Goal: Task Accomplishment & Management: Use online tool/utility

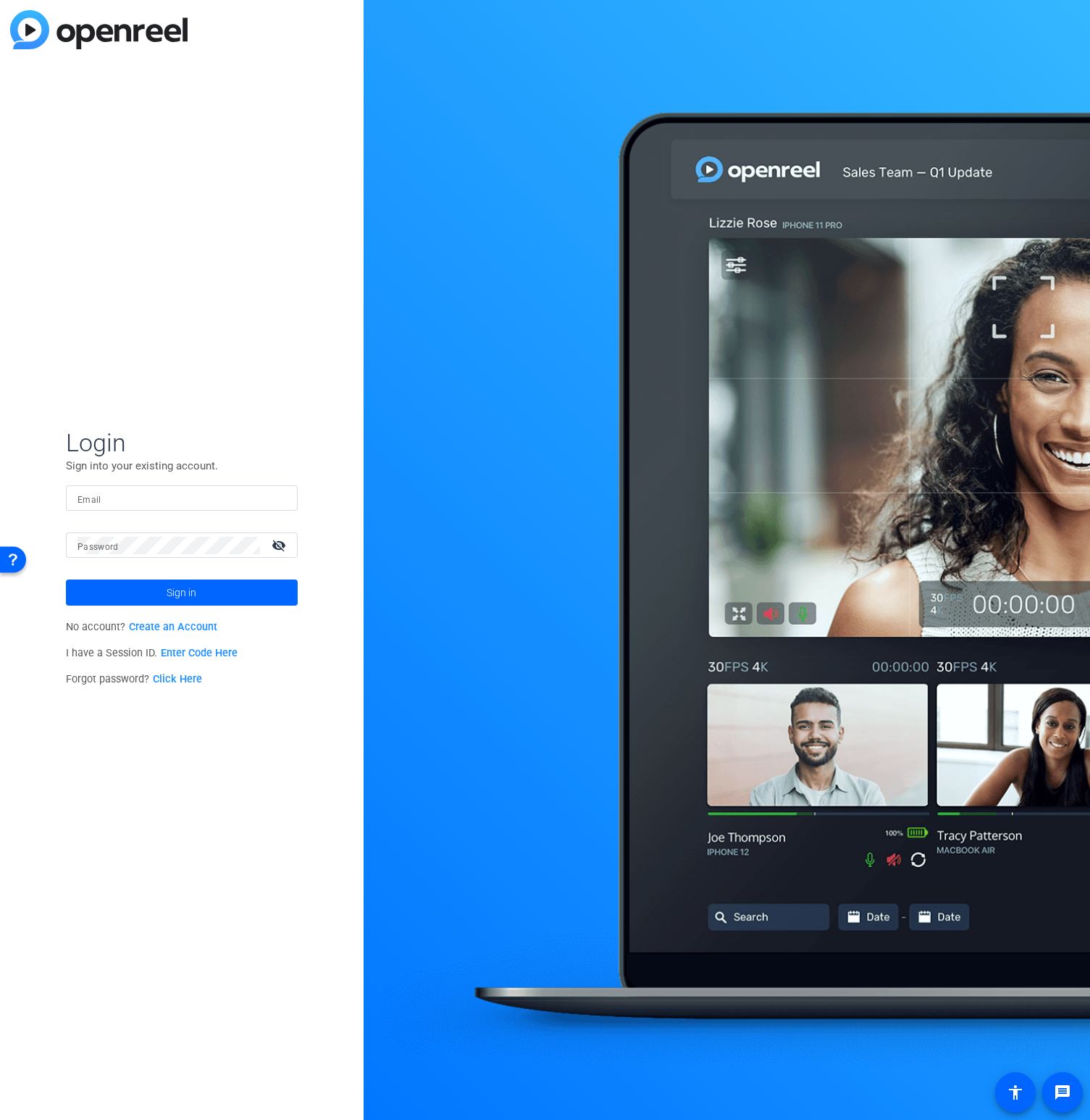
click at [153, 492] on input "Email" at bounding box center [182, 498] width 209 height 18
drag, startPoint x: 132, startPoint y: 497, endPoint x: 11, endPoint y: 495, distance: 121.0
click at [11, 495] on div "Login Sign into your existing account. Email s Password visibility_off Sign in …" at bounding box center [181, 560] width 363 height 1120
type input "[EMAIL_ADDRESS][DOMAIN_NAME]"
click at [66, 579] on button "Sign in" at bounding box center [181, 592] width 232 height 26
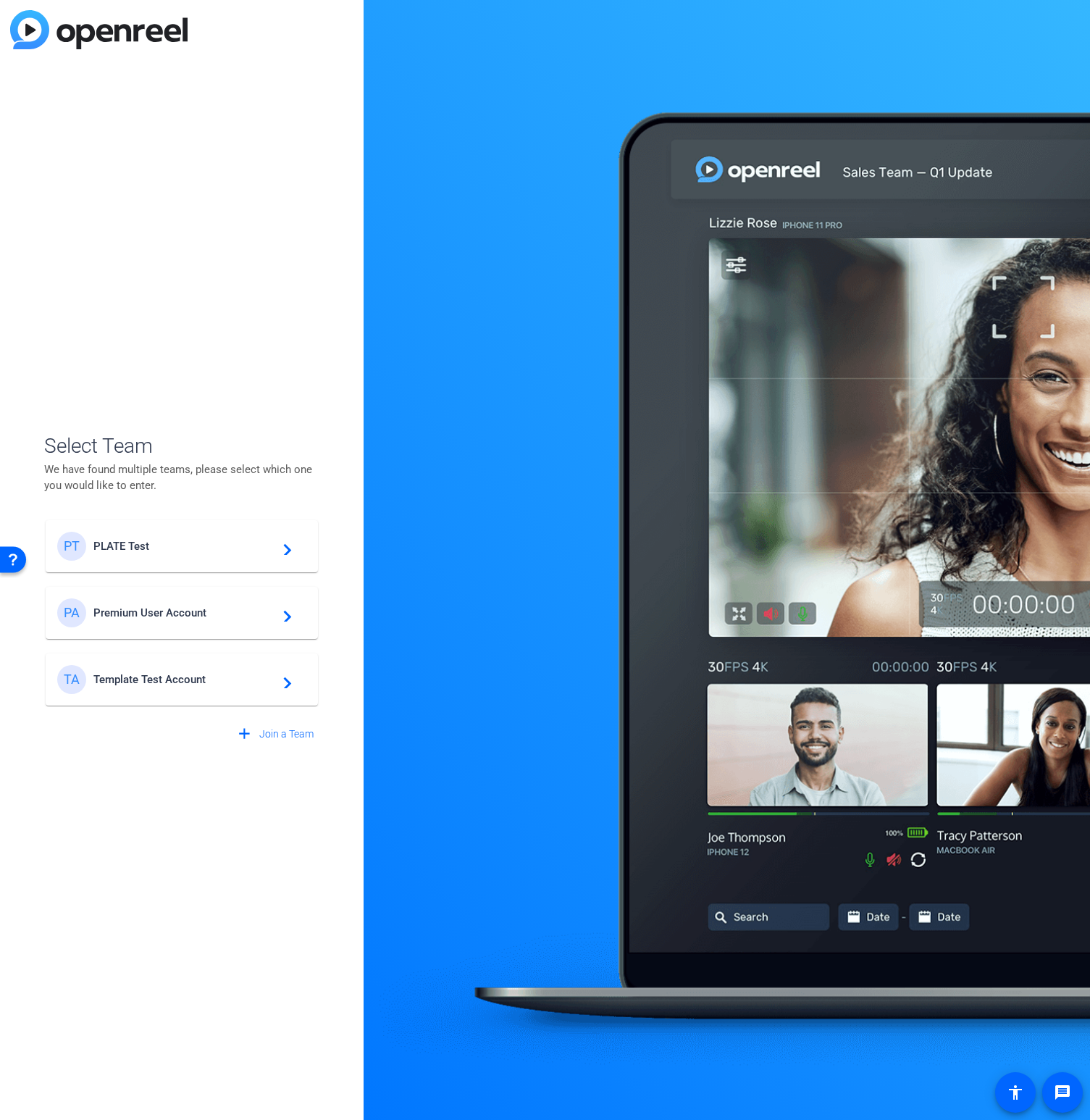
click at [203, 563] on mat-card-content "PT PLATE Test navigate_next" at bounding box center [182, 546] width 273 height 52
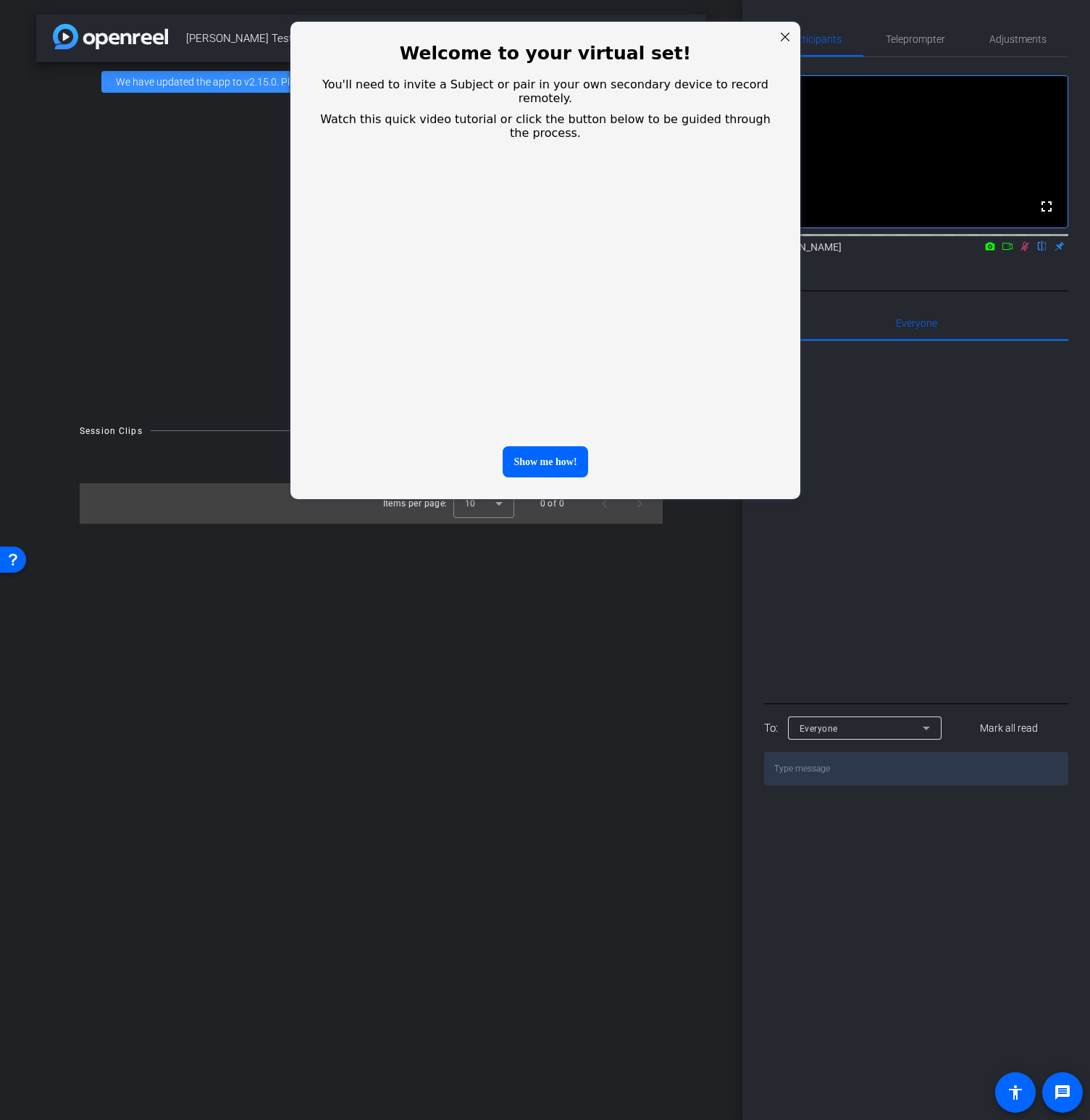
click at [789, 34] on div at bounding box center [784, 36] width 18 height 18
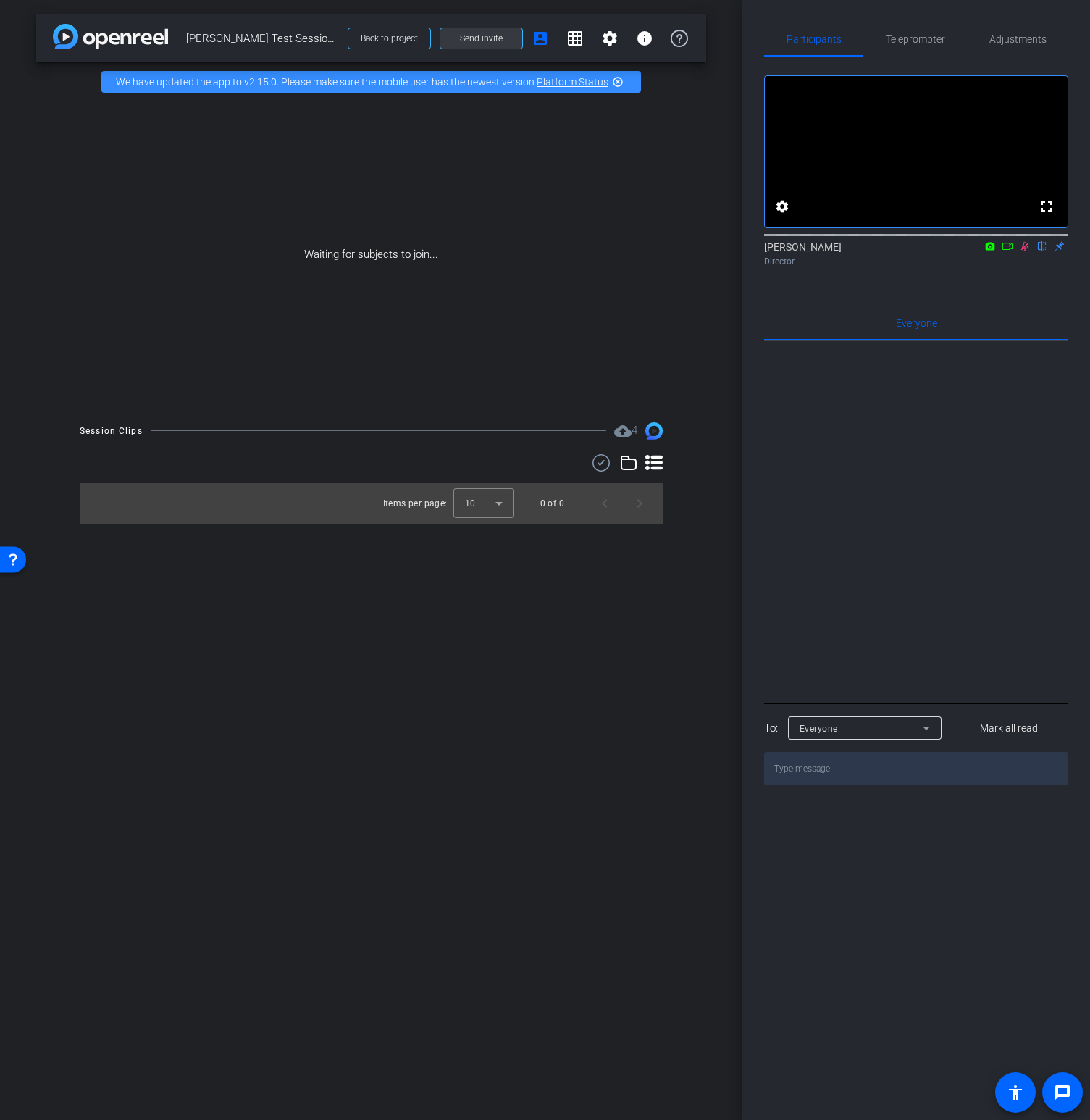
click at [494, 45] on span at bounding box center [481, 38] width 82 height 34
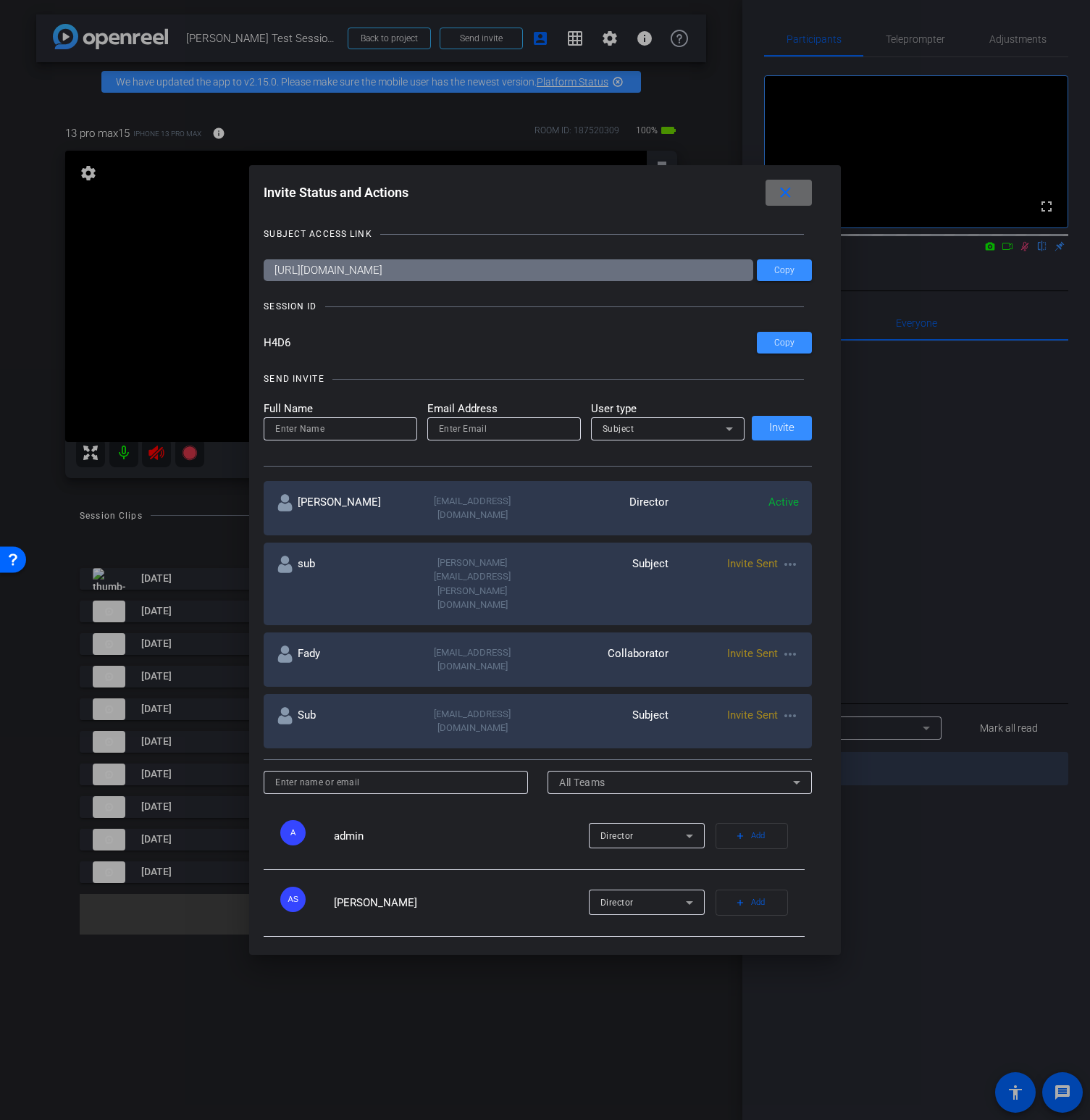
click at [795, 193] on mat-icon "close" at bounding box center [785, 193] width 18 height 18
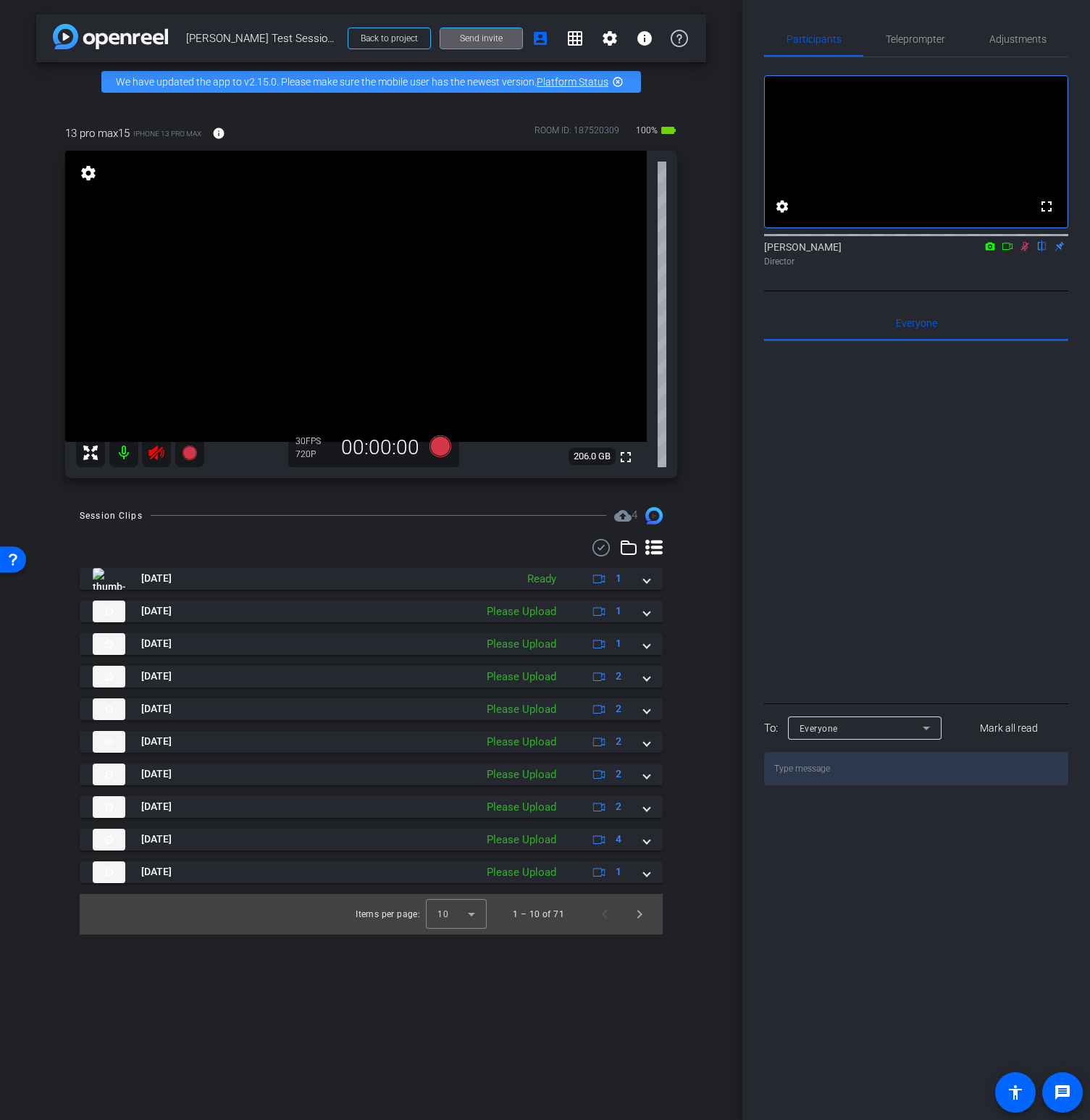
click at [161, 456] on icon at bounding box center [156, 453] width 18 height 18
click at [1023, 251] on icon at bounding box center [1025, 246] width 11 height 10
click at [160, 456] on icon at bounding box center [156, 453] width 18 height 18
click at [127, 460] on mat-icon at bounding box center [124, 452] width 29 height 29
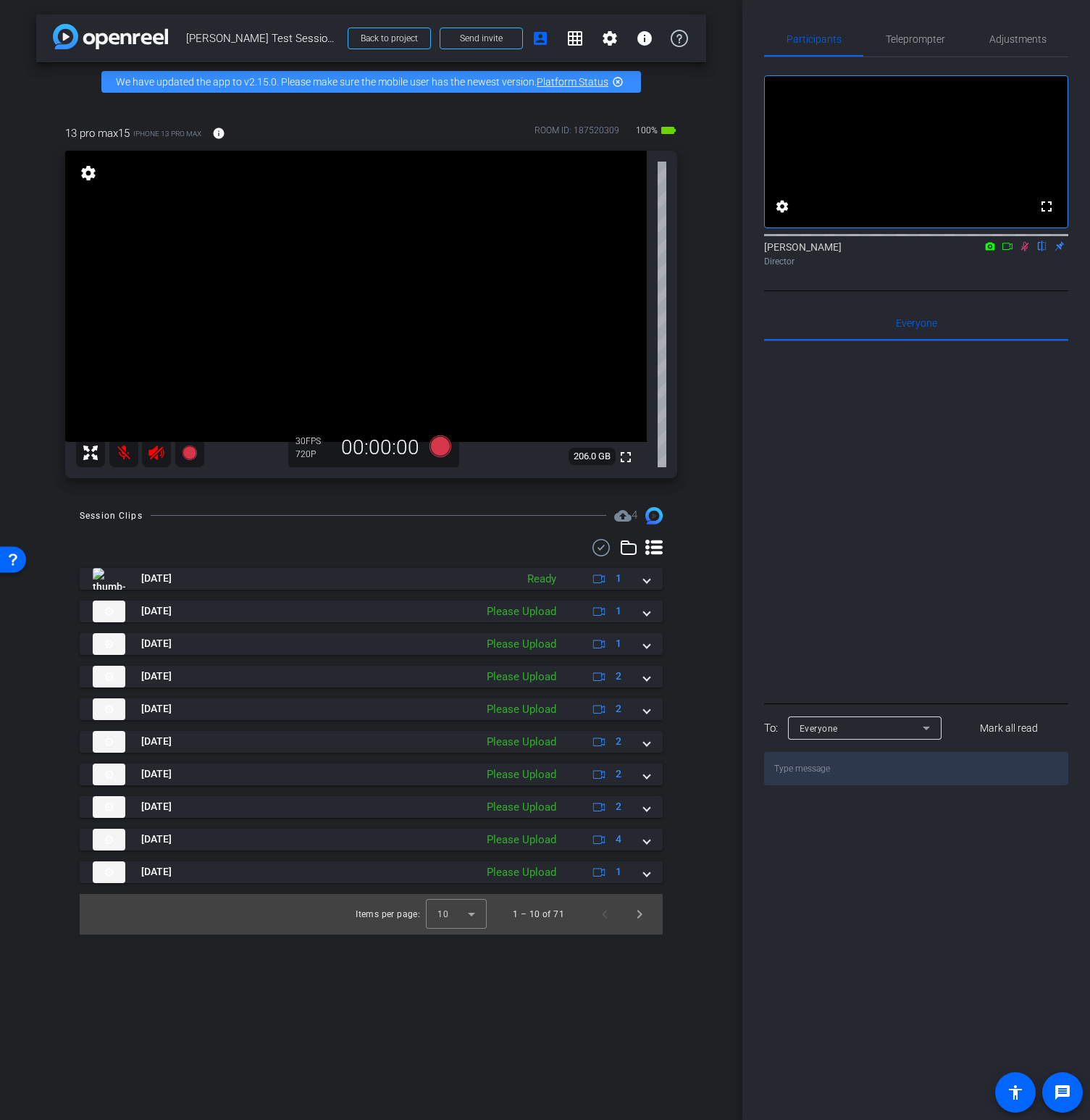
click at [127, 460] on mat-icon at bounding box center [124, 452] width 29 height 29
click at [445, 445] on icon at bounding box center [440, 445] width 22 height 22
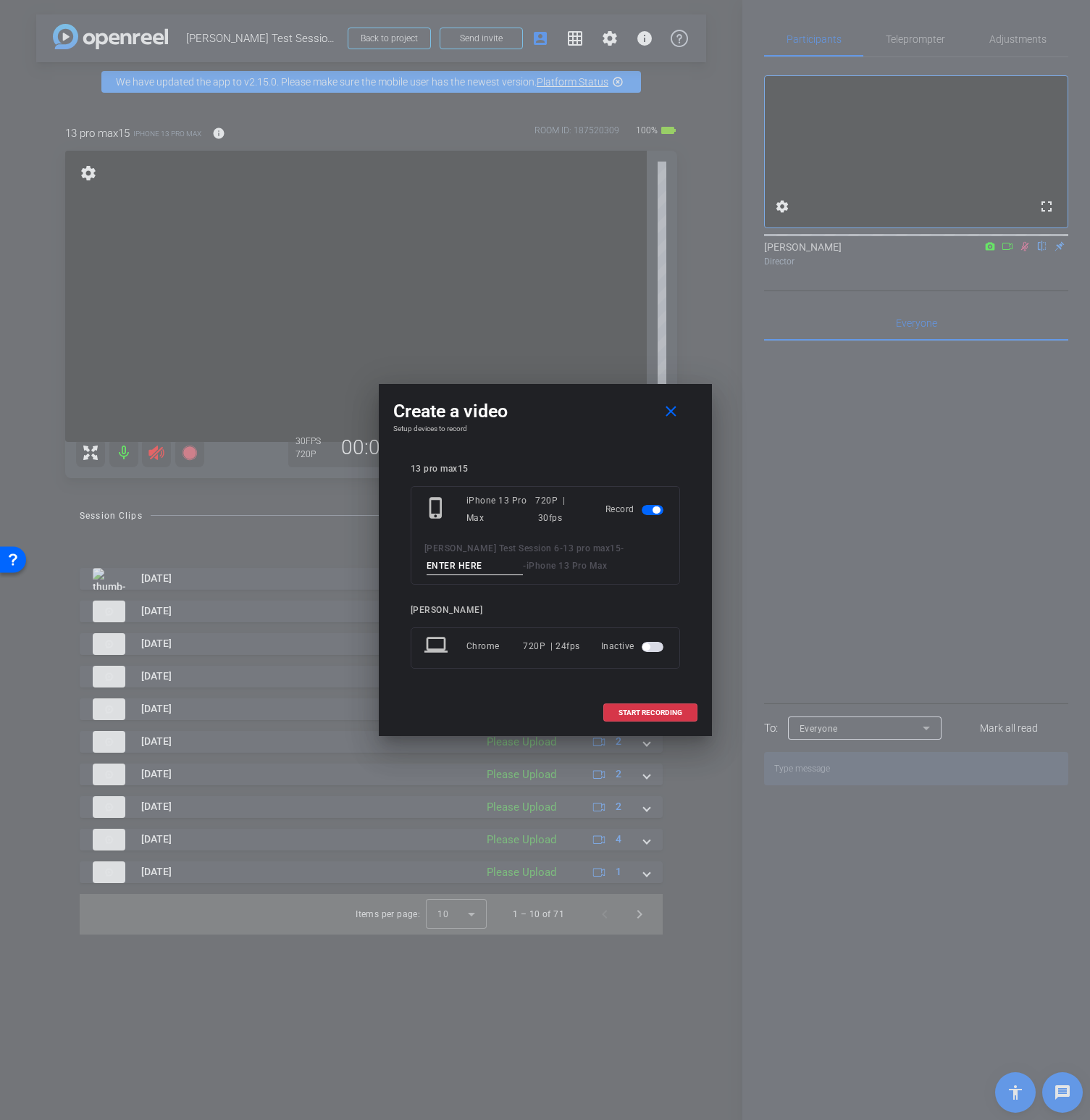
click at [478, 565] on input at bounding box center [475, 566] width 97 height 18
type input "ios26"
click at [673, 710] on span "START RECORDING" at bounding box center [650, 712] width 63 height 7
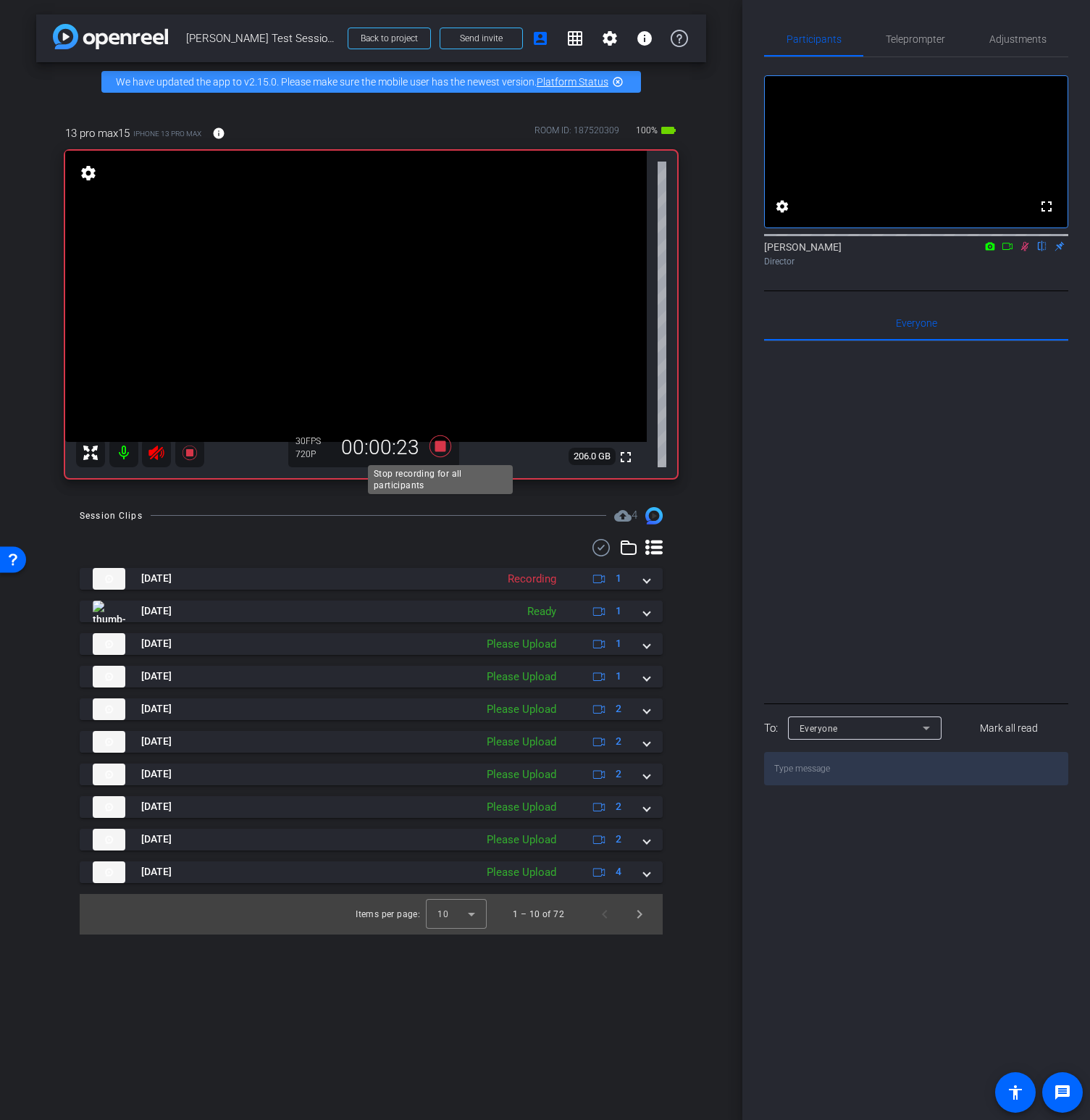
click at [435, 444] on icon at bounding box center [440, 446] width 34 height 26
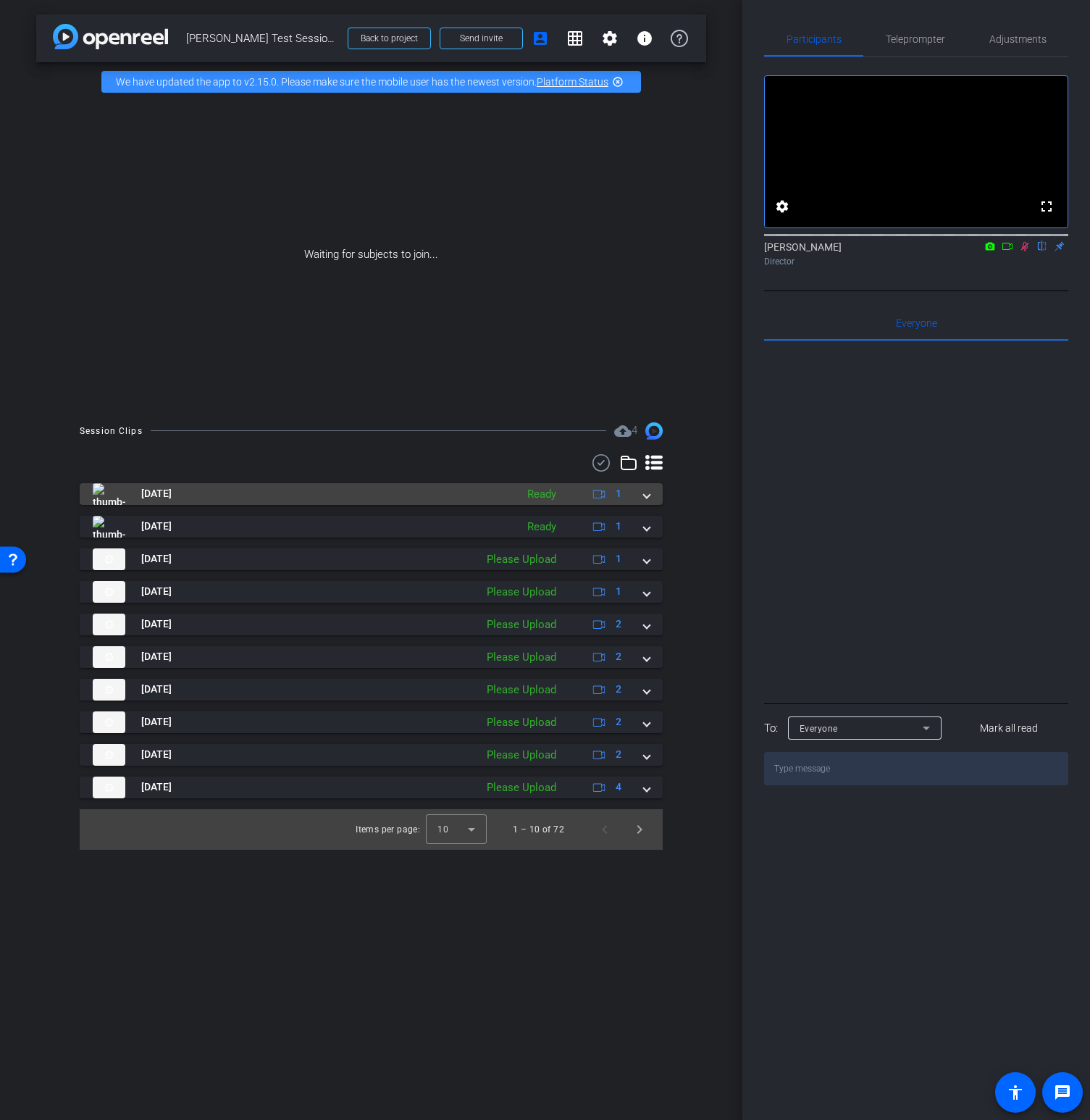
click at [259, 485] on mat-panel-title "[DATE]" at bounding box center [301, 493] width 415 height 22
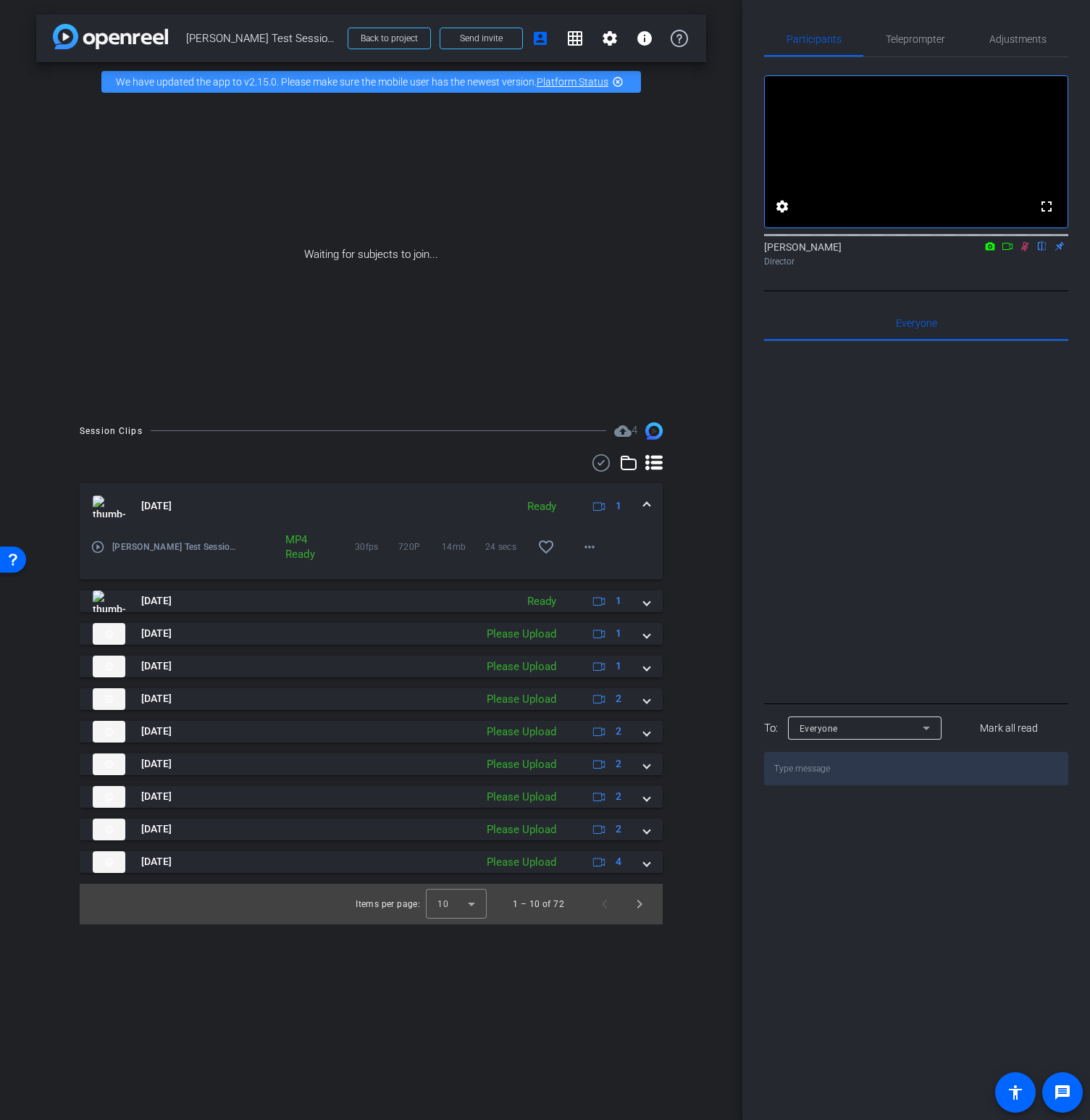
click at [109, 508] on img at bounding box center [109, 506] width 33 height 22
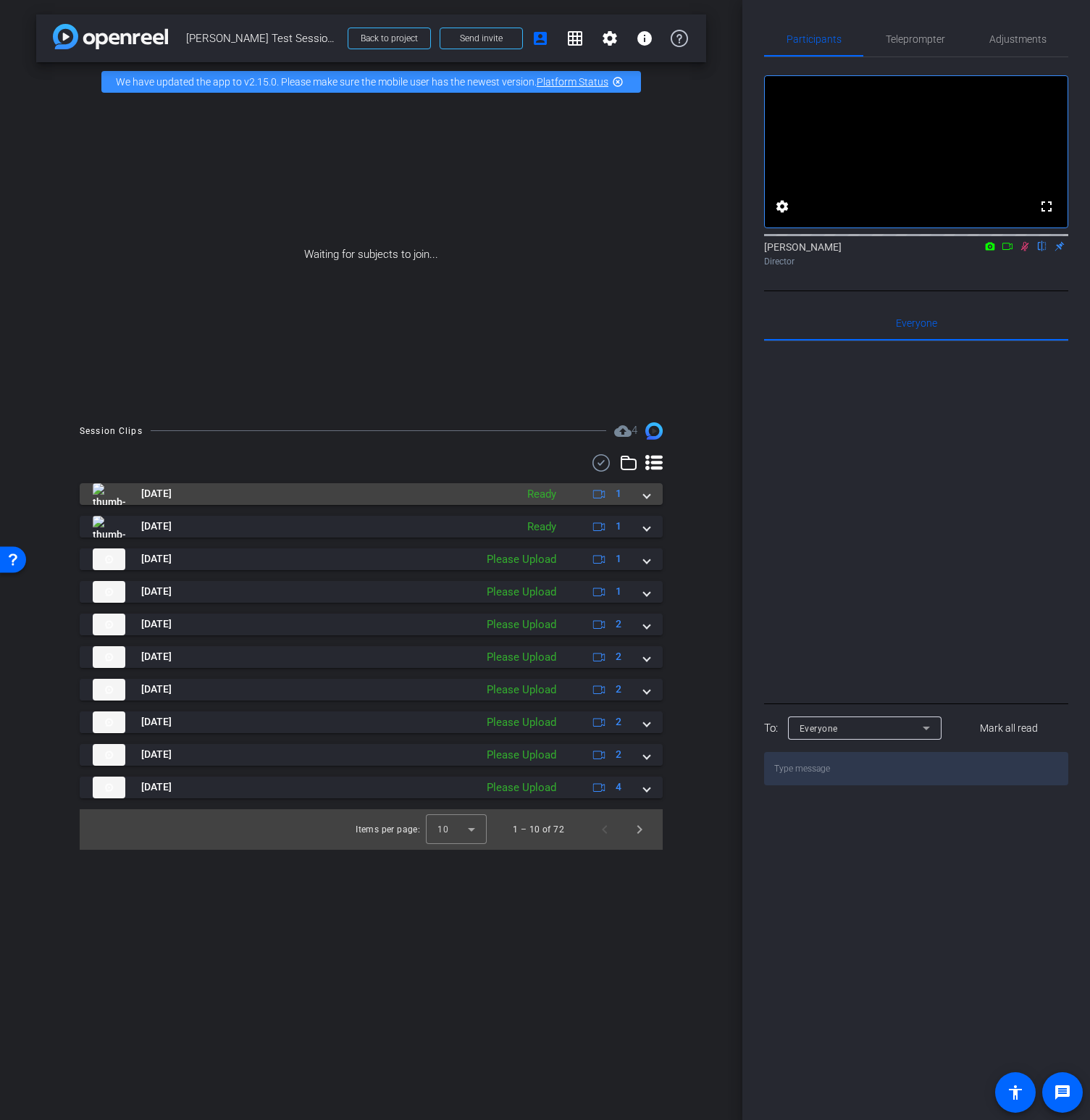
click at [108, 496] on img at bounding box center [109, 493] width 33 height 22
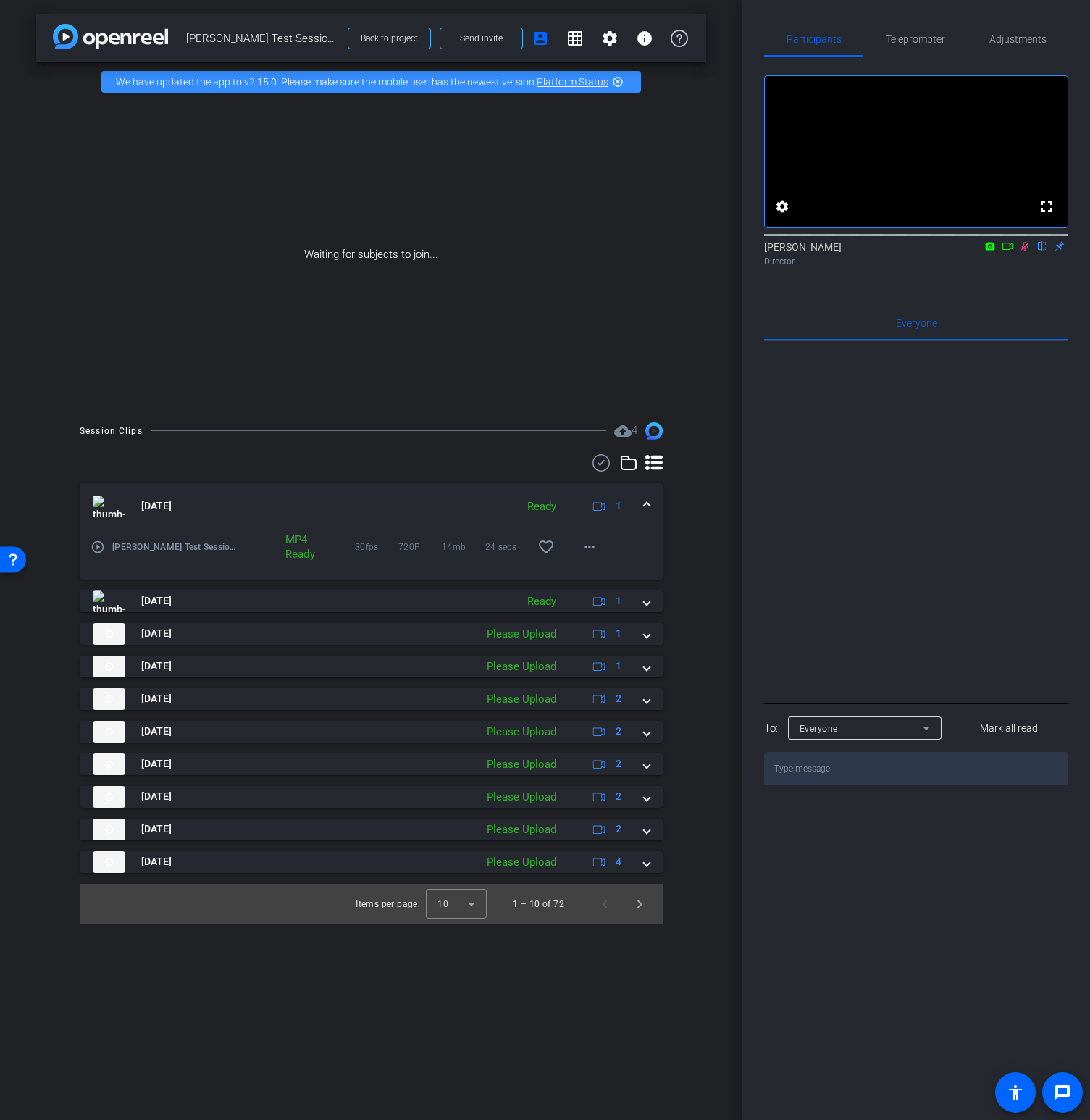
click at [99, 550] on mat-icon "play_circle_outline" at bounding box center [98, 547] width 14 height 14
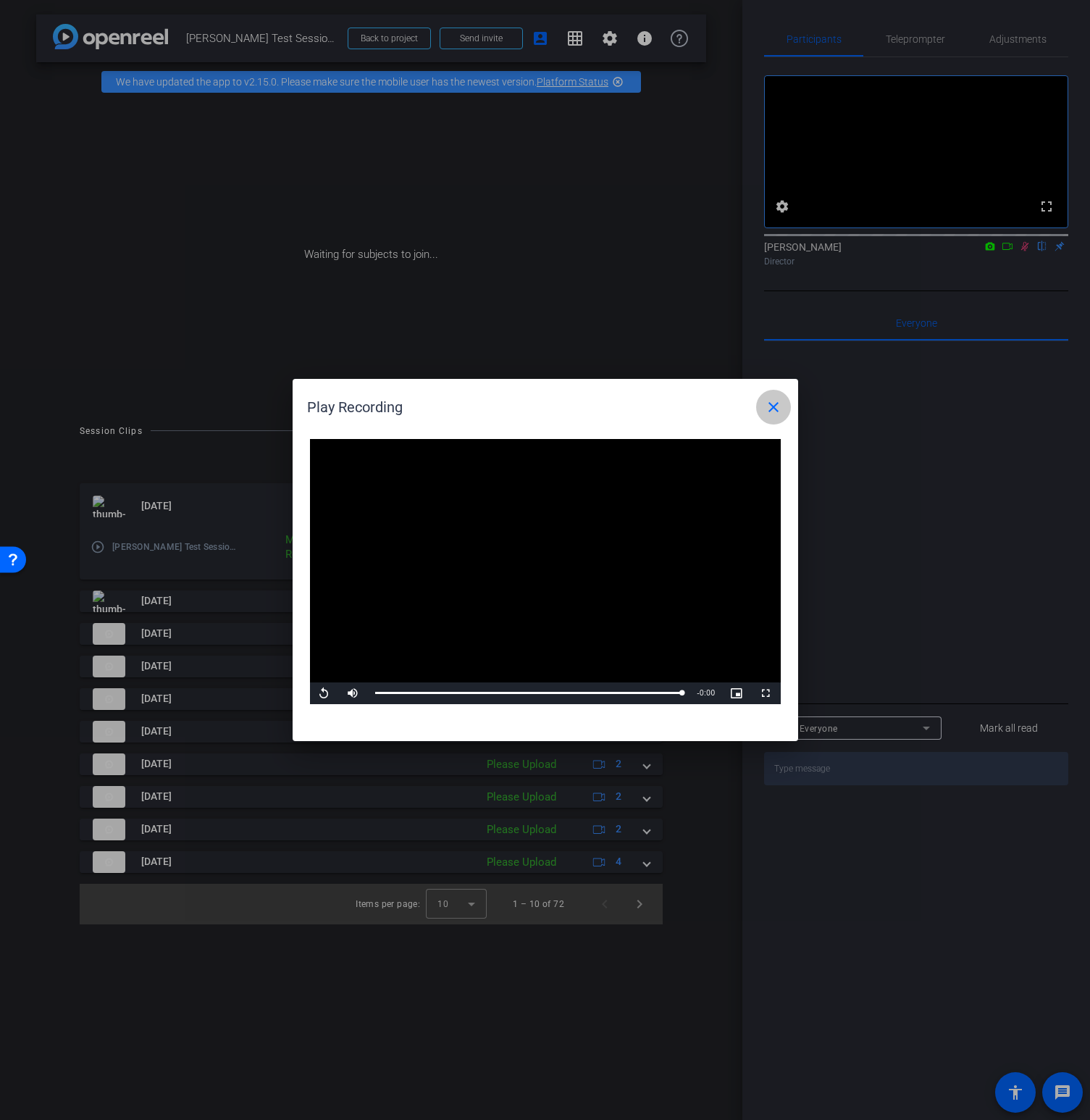
drag, startPoint x: 776, startPoint y: 403, endPoint x: 757, endPoint y: 397, distance: 19.9
click at [776, 403] on mat-icon "close" at bounding box center [774, 408] width 18 height 18
